Goal: Find specific page/section: Find specific page/section

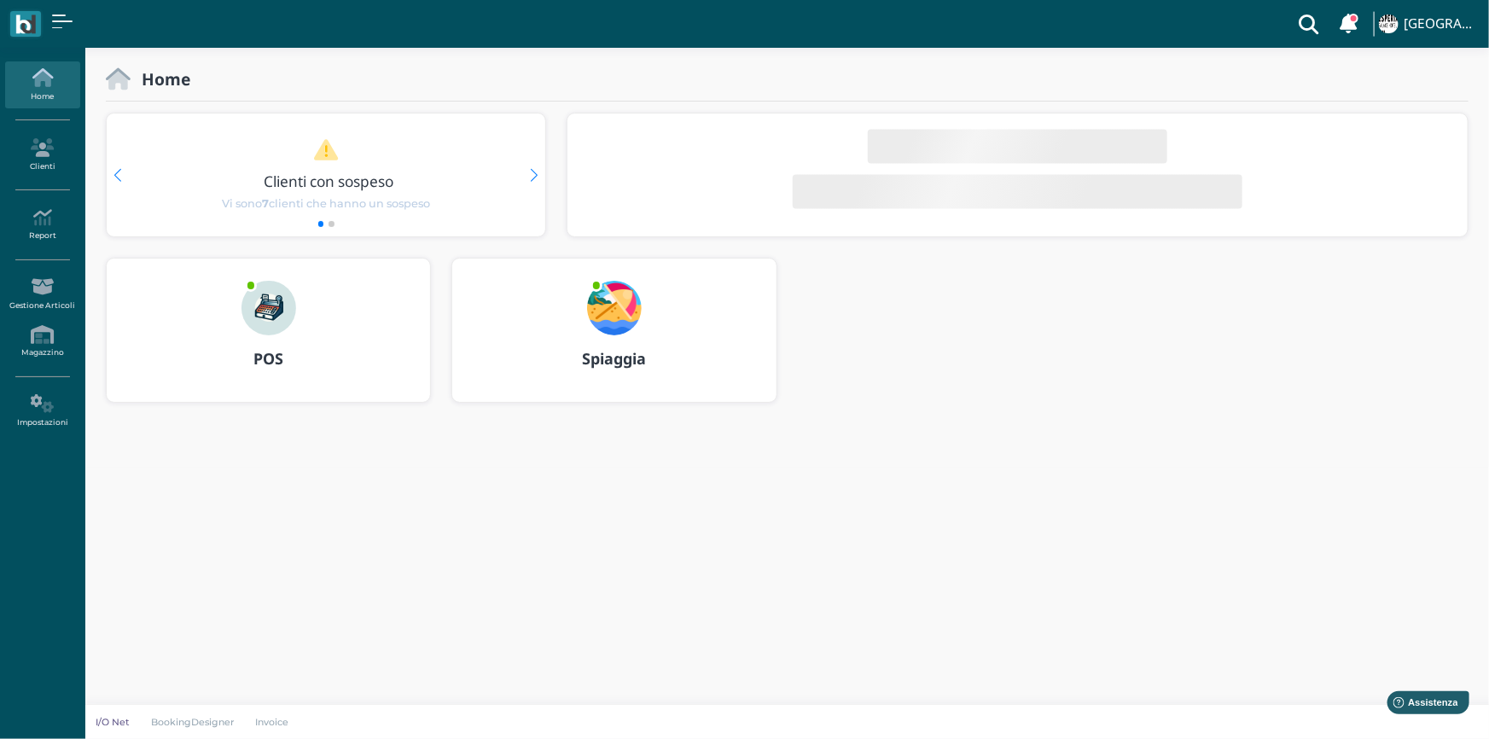
click at [249, 339] on div "POS" at bounding box center [268, 359] width 323 height 48
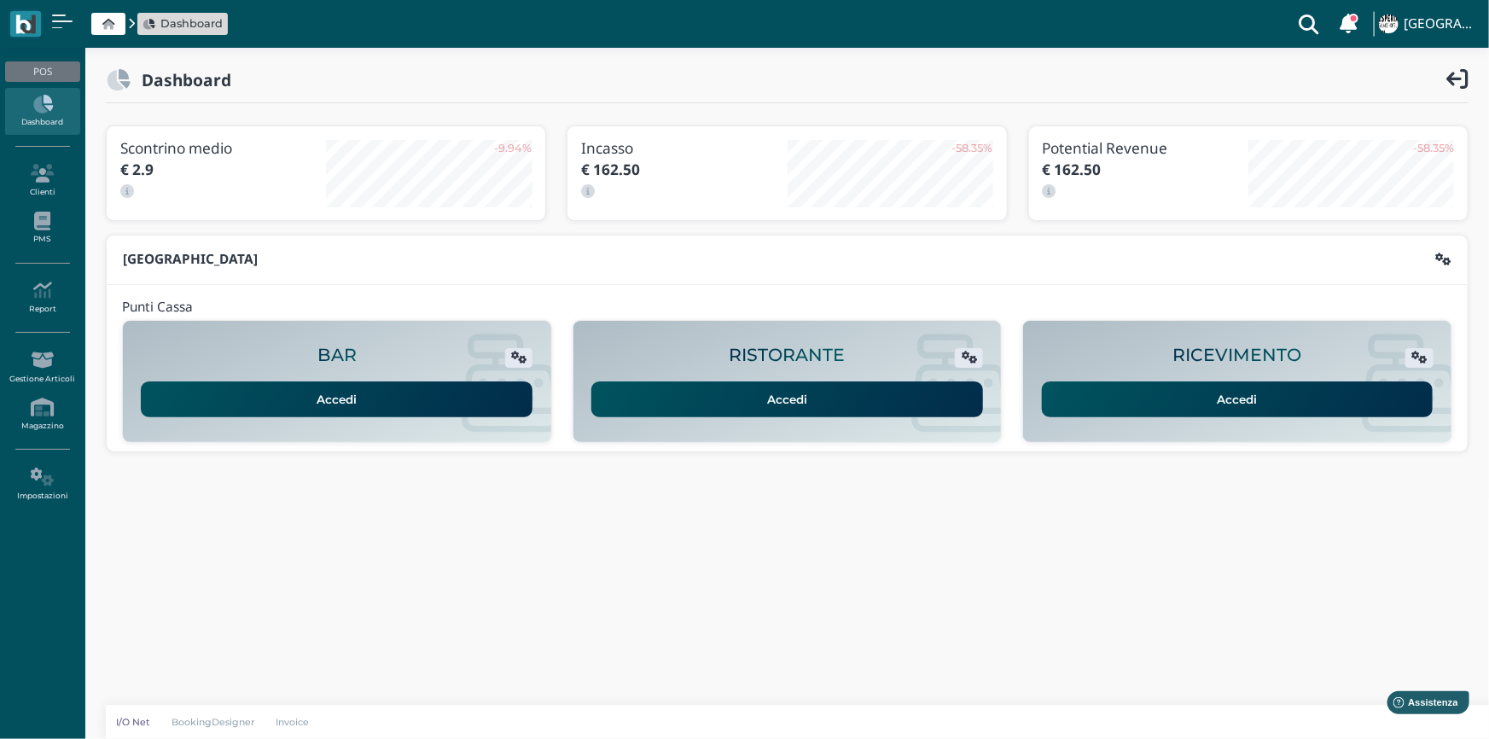
click at [1160, 415] on link "Accedi" at bounding box center [1238, 399] width 392 height 36
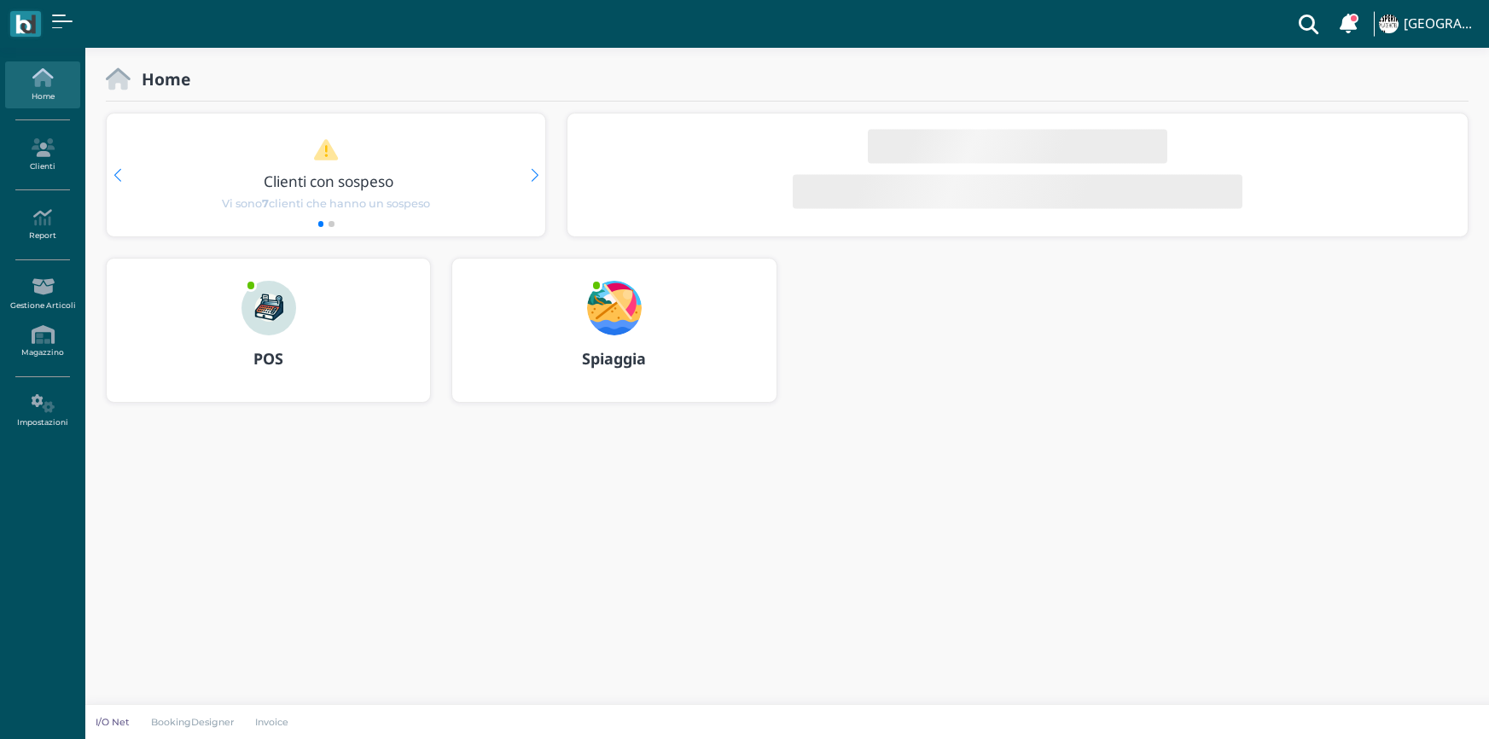
click at [52, 225] on icon at bounding box center [42, 217] width 74 height 19
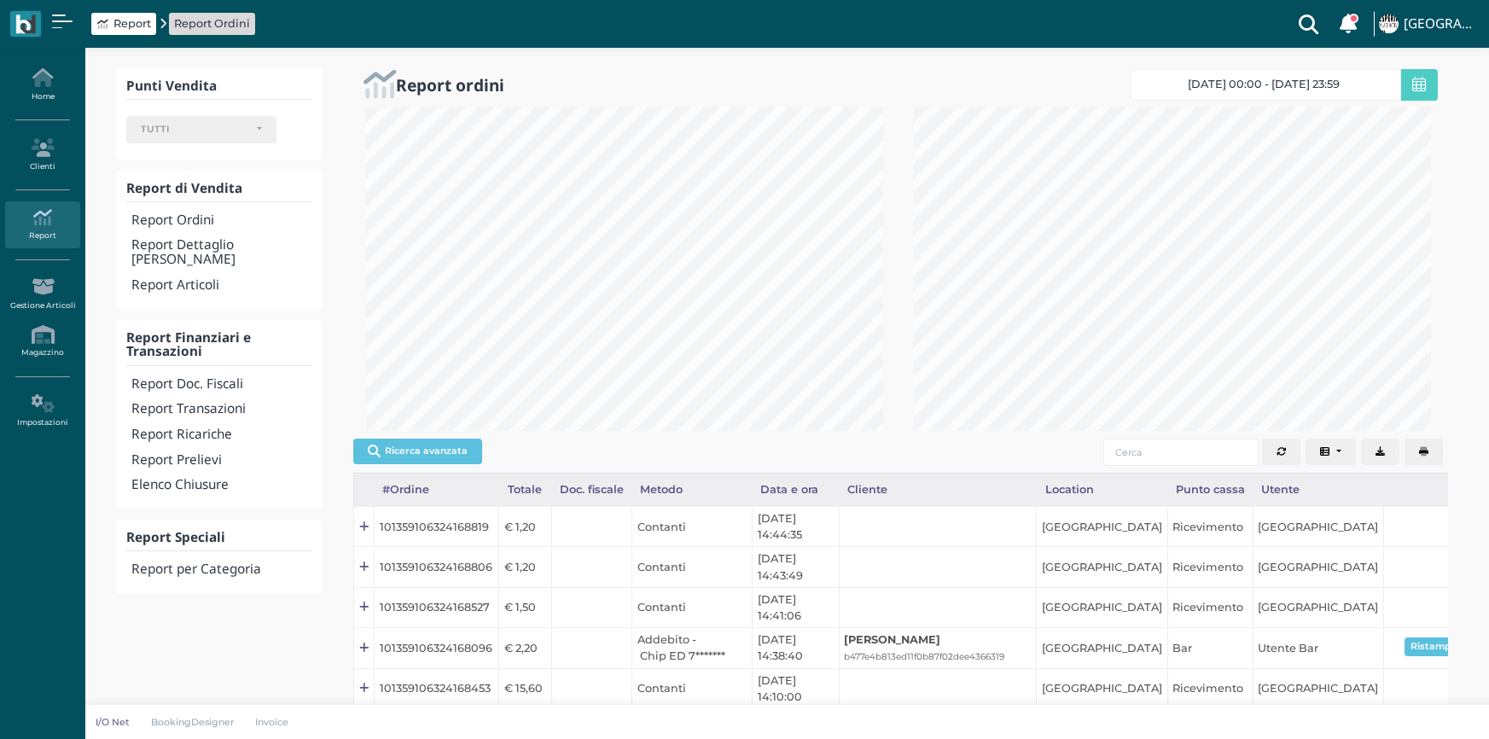
select select
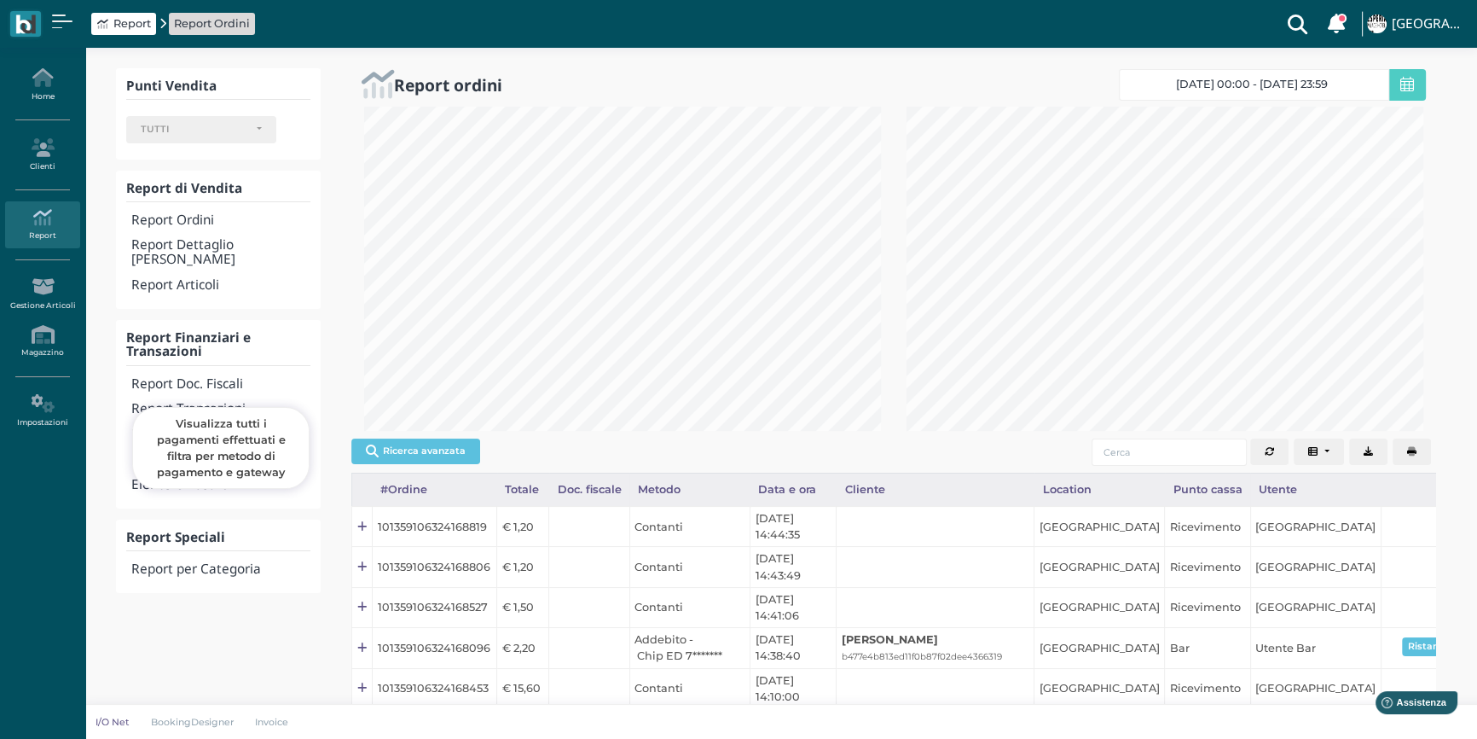
click at [195, 402] on h4 "Report Transazioni" at bounding box center [220, 409] width 179 height 15
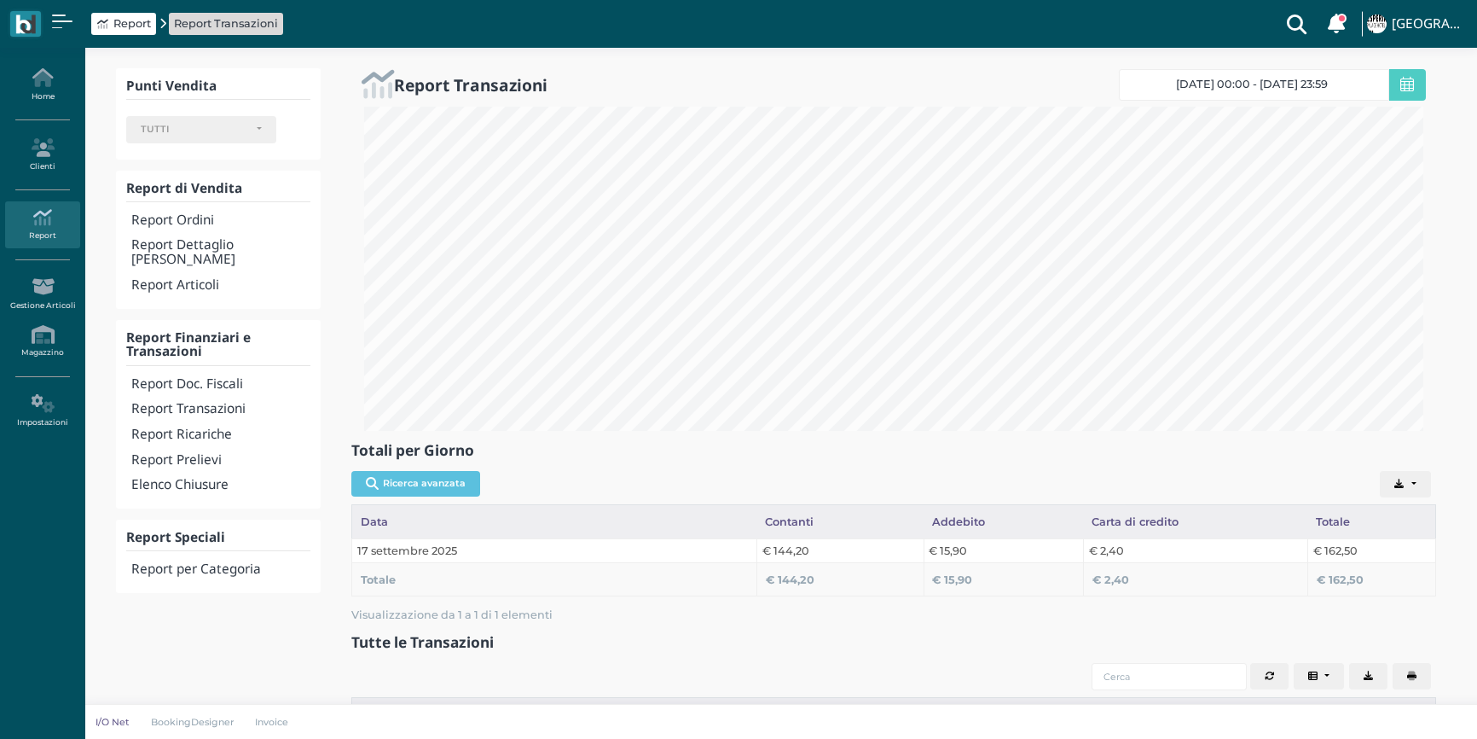
select select
